Goal: Task Accomplishment & Management: Manage account settings

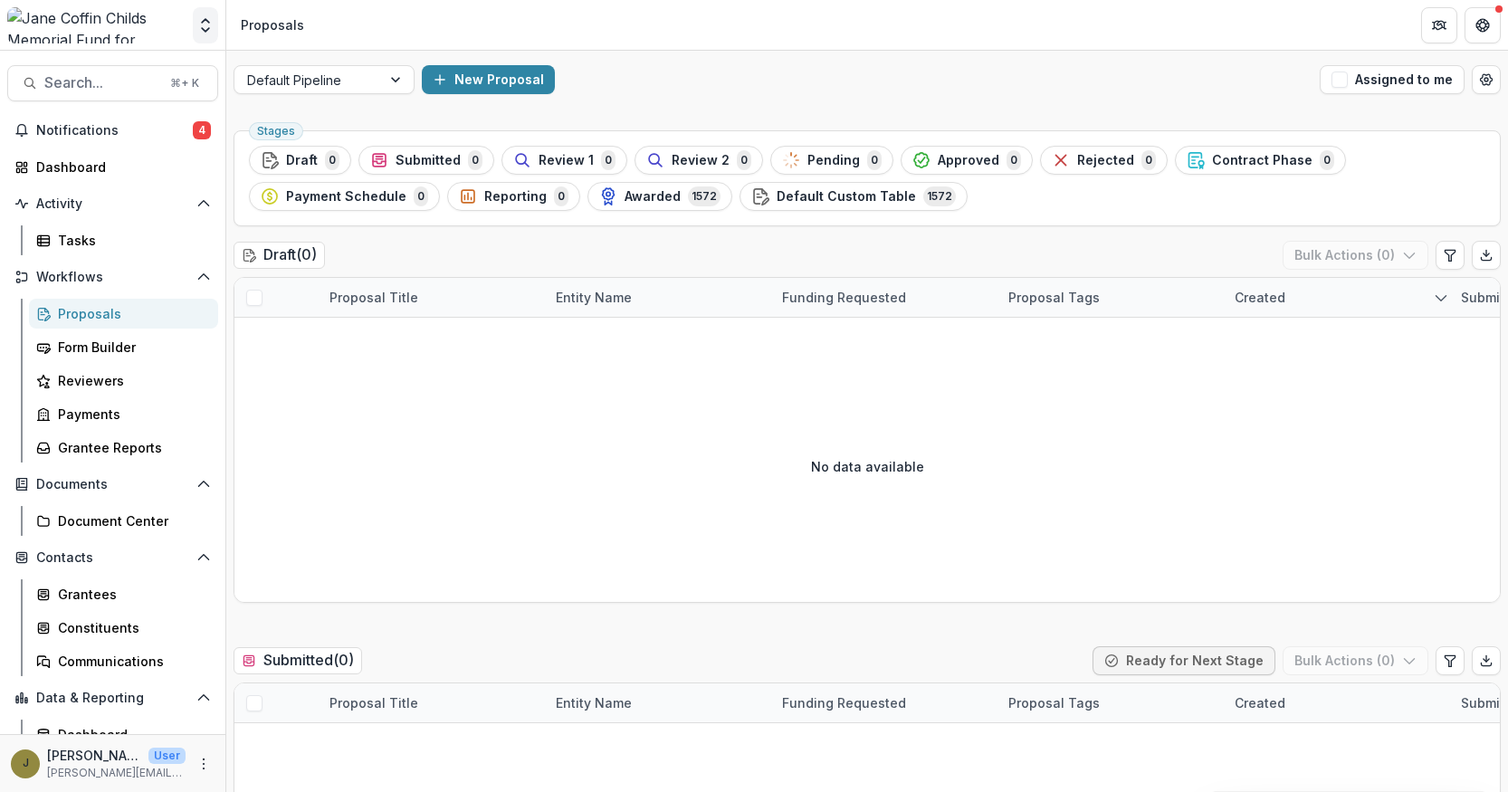
click at [205, 25] on icon "Open entity switcher" at bounding box center [205, 25] width 18 height 18
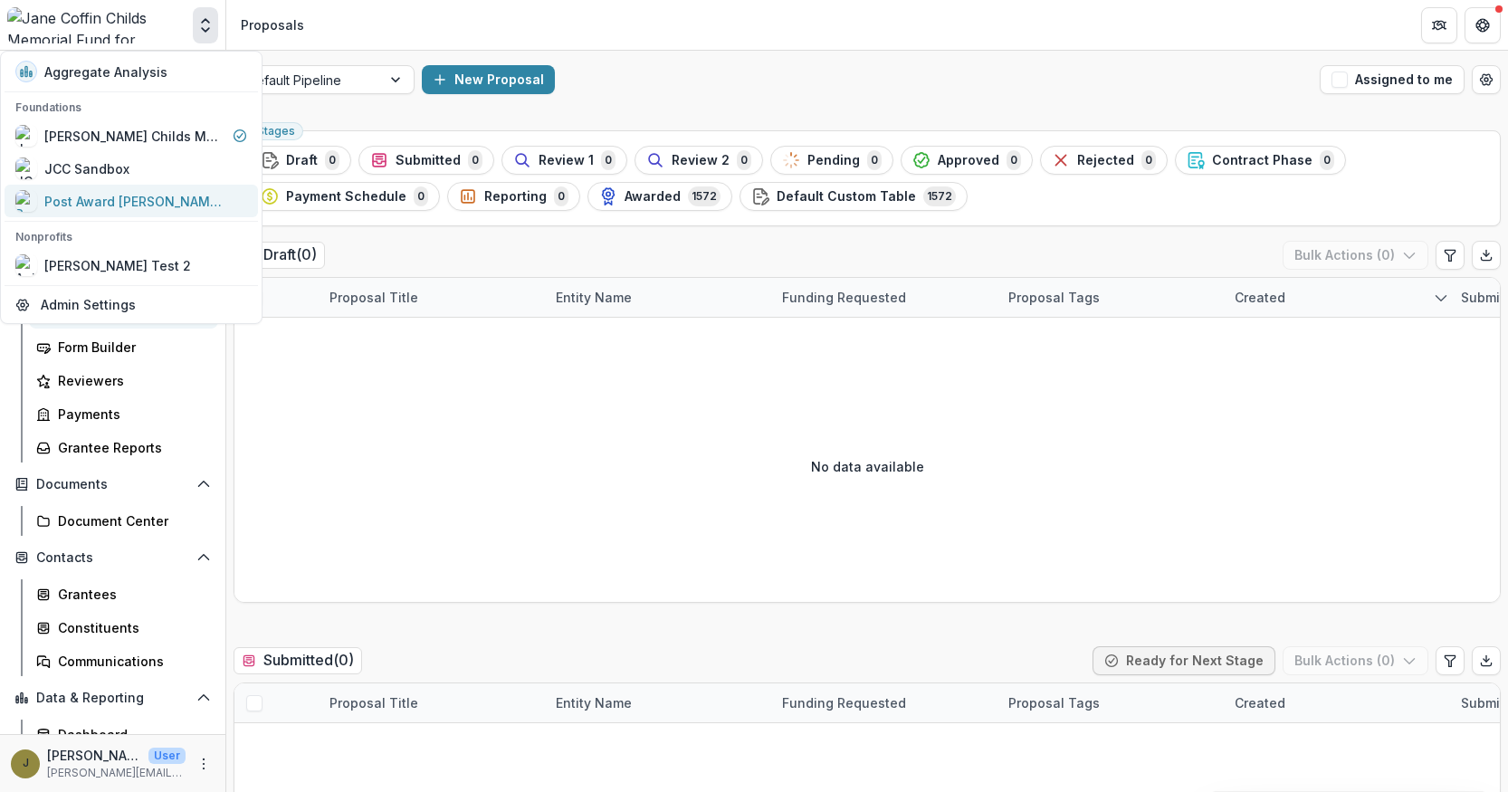
click at [104, 204] on div "Post Award [PERSON_NAME] Childs Memorial Fund" at bounding box center [134, 201] width 181 height 19
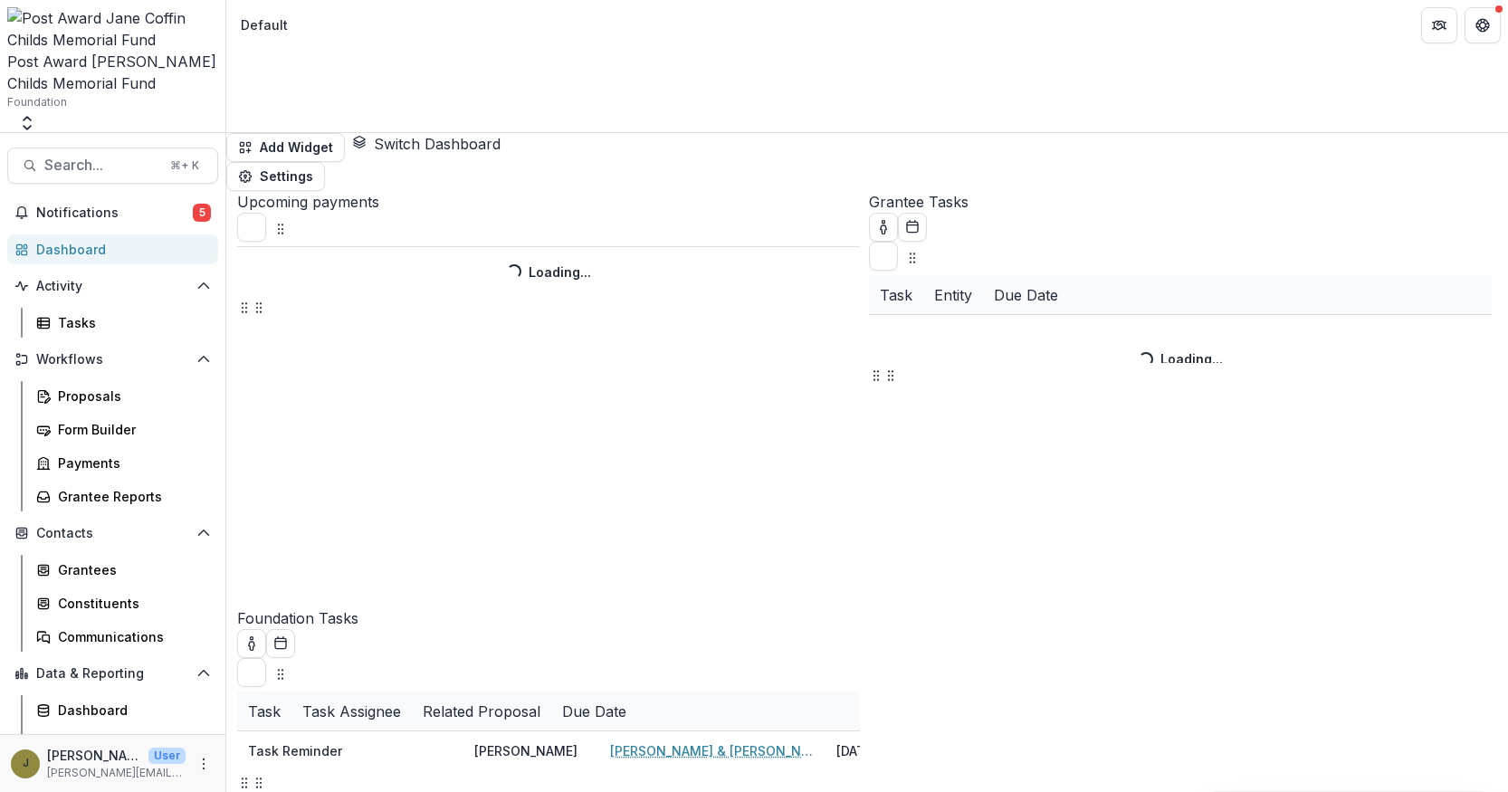
select select "******"
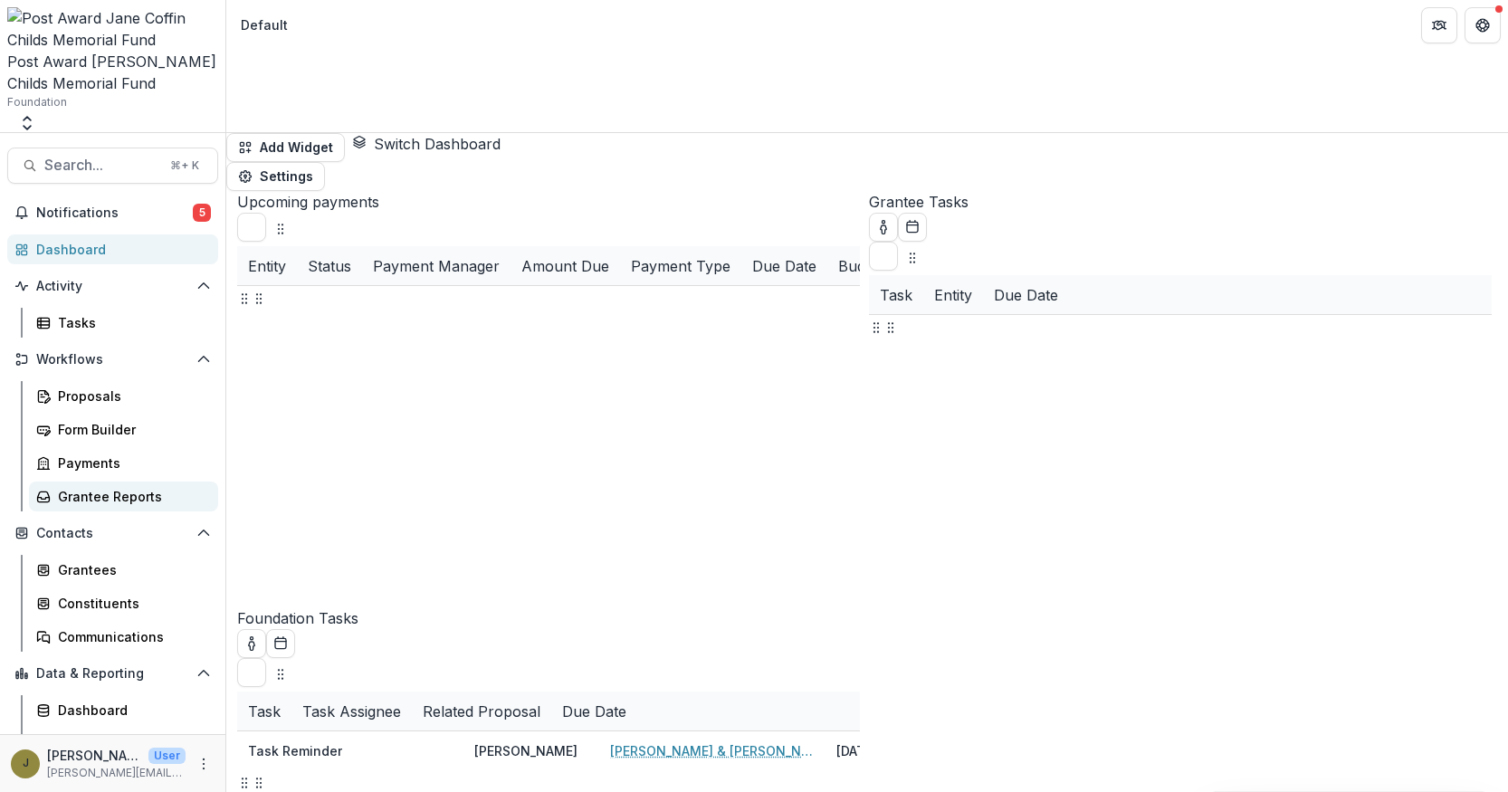
click at [78, 487] on div "Grantee Reports" at bounding box center [131, 496] width 146 height 19
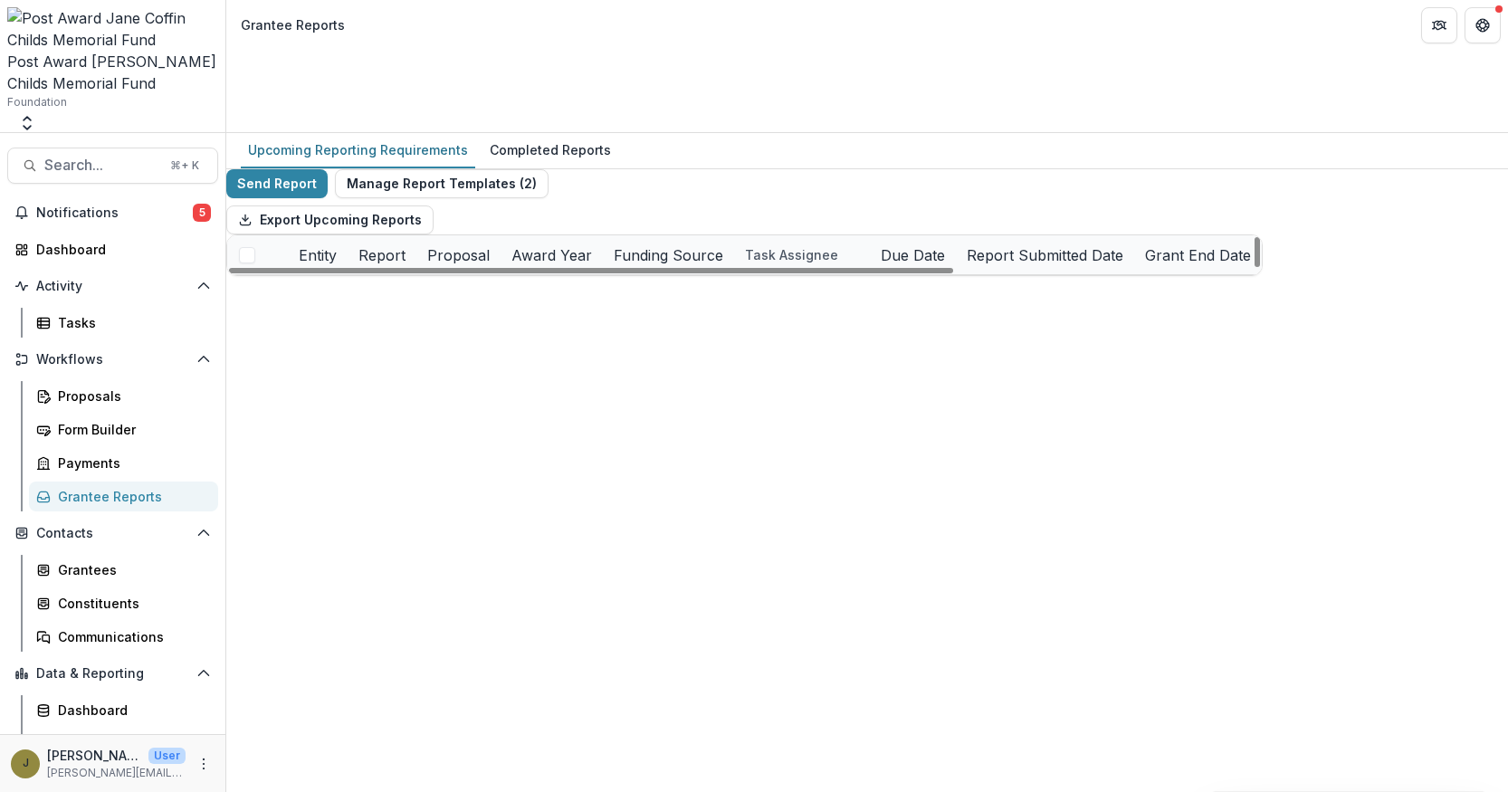
click at [416, 244] on div "Report" at bounding box center [382, 255] width 69 height 22
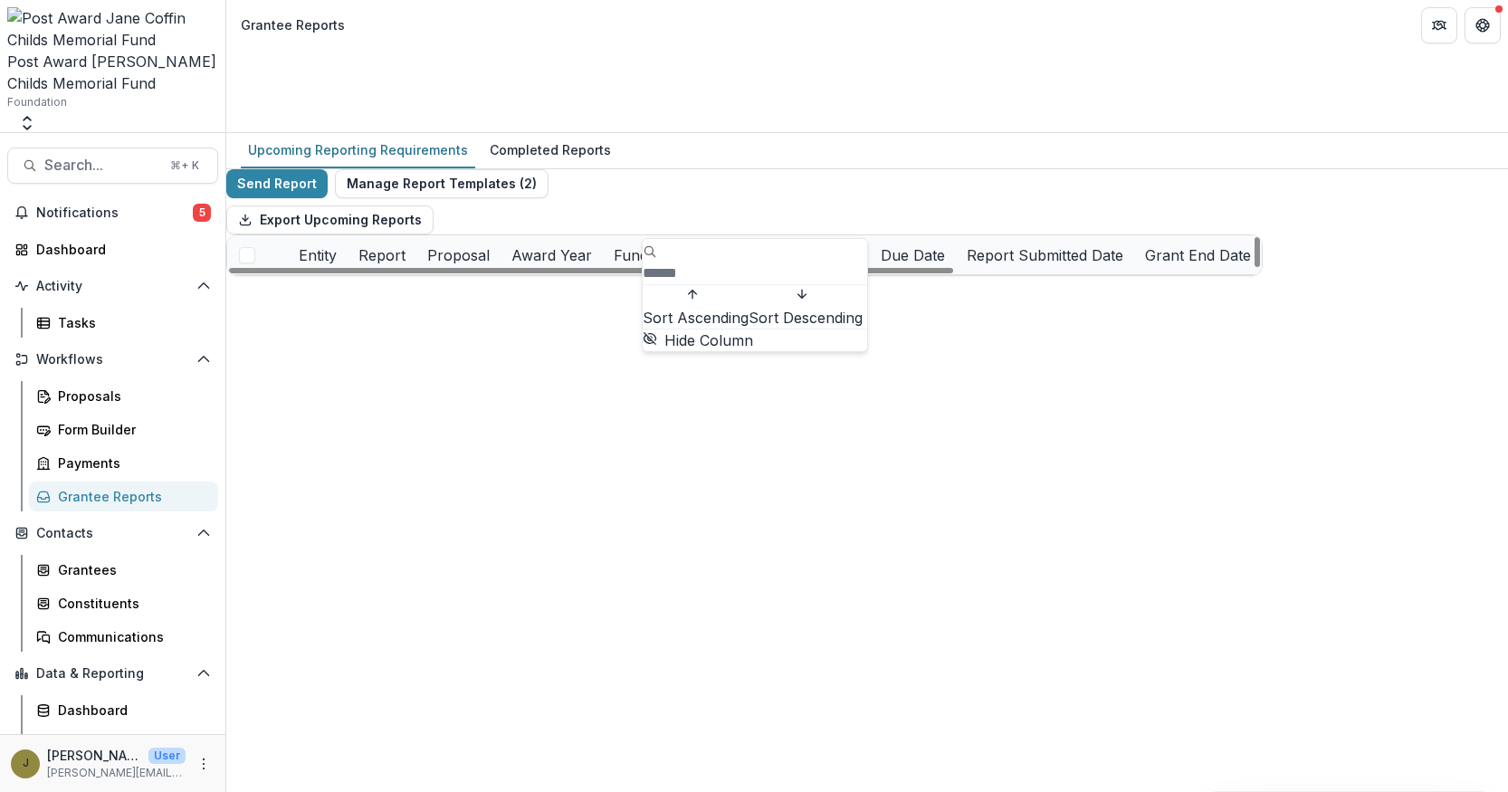
click at [748, 322] on span "Sort Descending" at bounding box center [805, 318] width 114 height 18
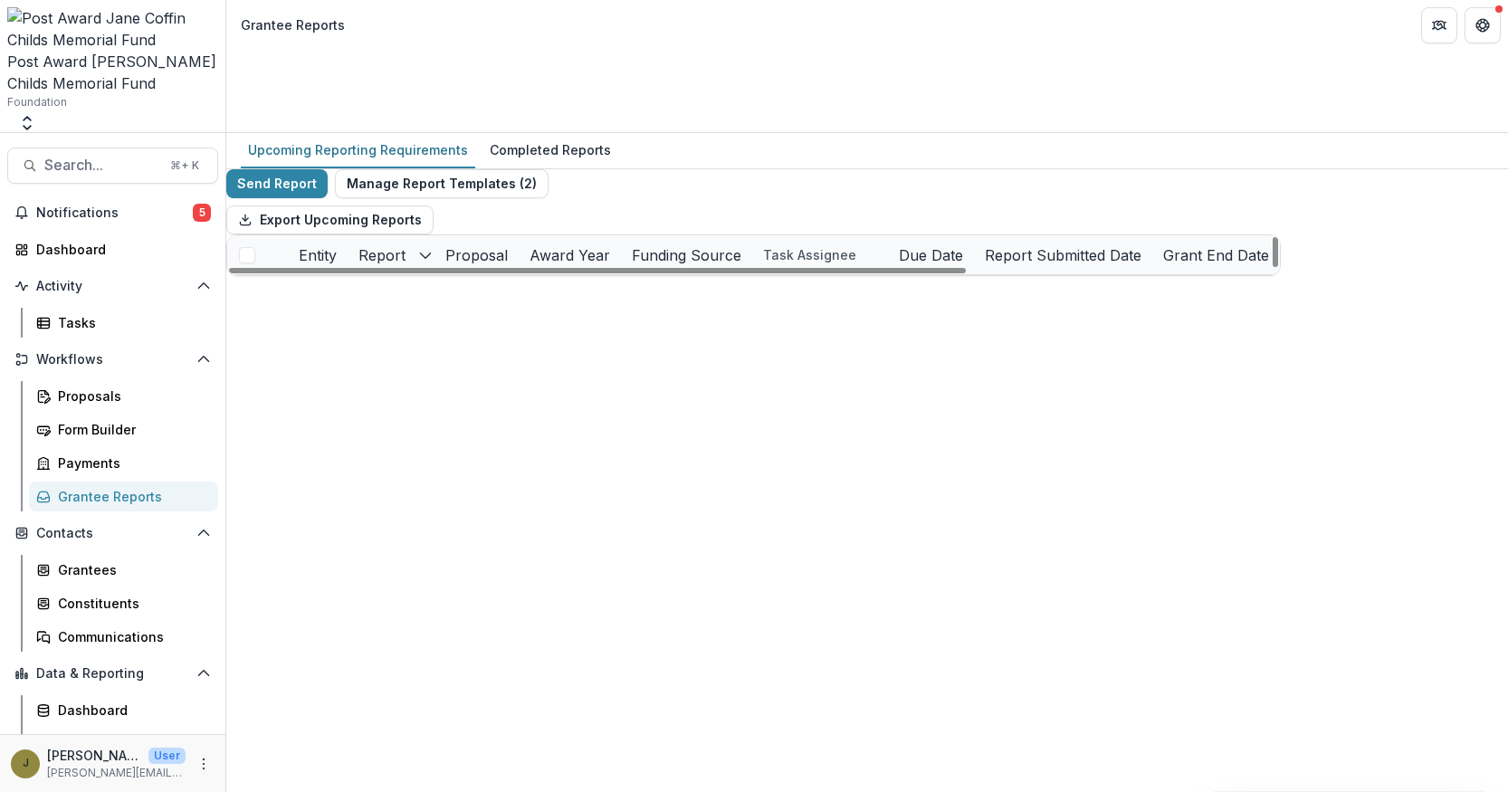
click at [794, 205] on div "Export Upcoming Reports" at bounding box center [753, 219] width 1054 height 29
drag, startPoint x: 866, startPoint y: 218, endPoint x: 1079, endPoint y: 218, distance: 212.7
click at [323, 397] on button "Remind" at bounding box center [311, 411] width 69 height 29
